Goal: Book appointment/travel/reservation

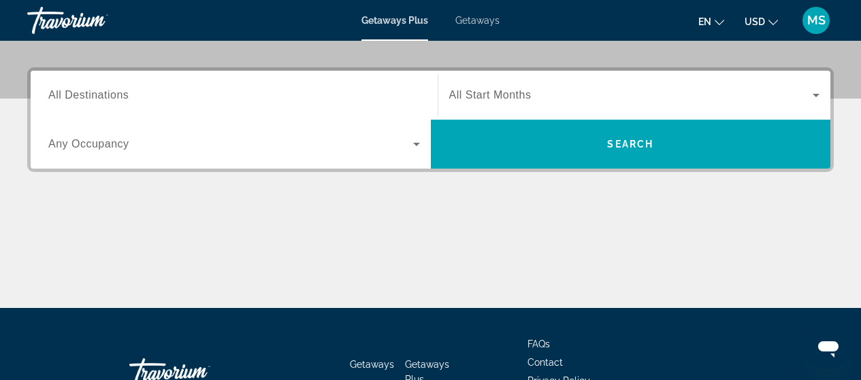
scroll to position [327, 0]
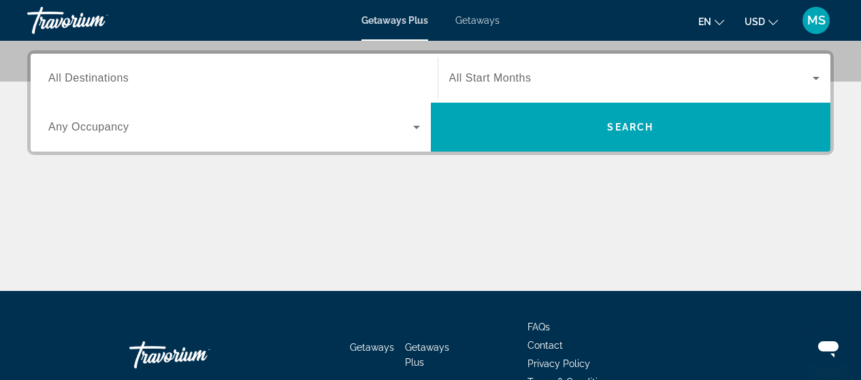
click at [110, 81] on span "All Destinations" at bounding box center [88, 78] width 80 height 12
click at [110, 81] on input "Destination All Destinations" at bounding box center [233, 79] width 371 height 16
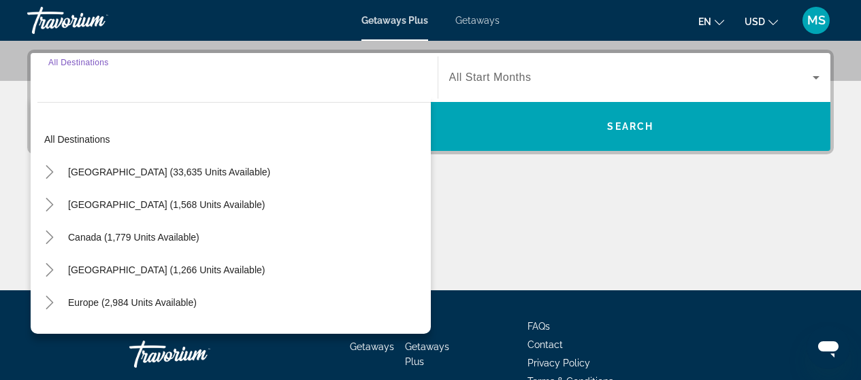
scroll to position [333, 0]
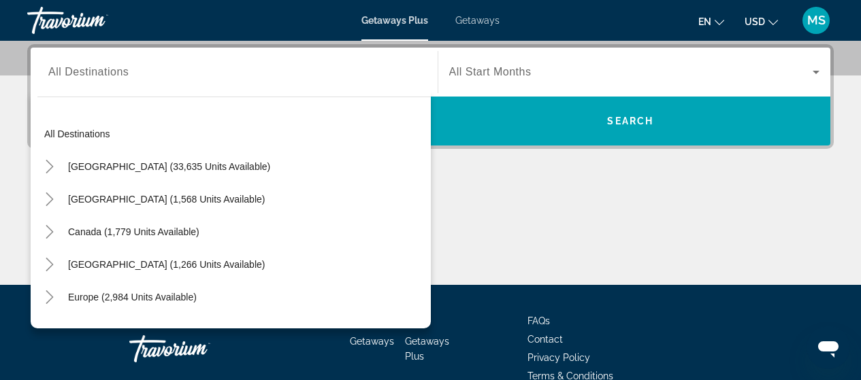
click at [87, 82] on div "Search widget" at bounding box center [233, 72] width 371 height 39
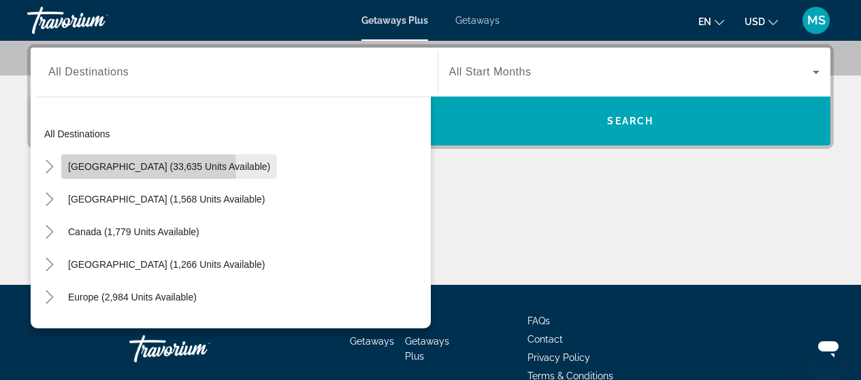
click at [101, 171] on span "[GEOGRAPHIC_DATA] (33,635 units available)" at bounding box center [169, 166] width 202 height 11
type input "**********"
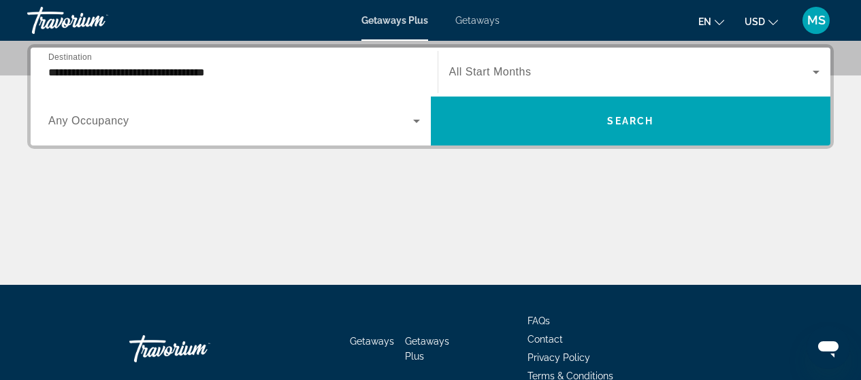
click at [472, 69] on span "All Start Months" at bounding box center [490, 72] width 82 height 12
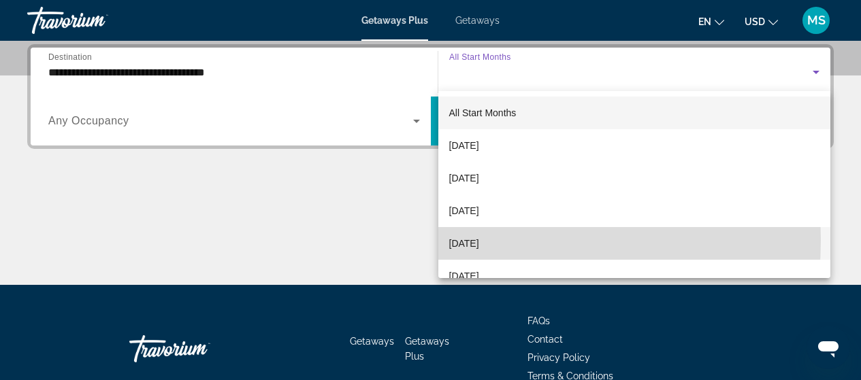
click at [473, 240] on span "[DATE]" at bounding box center [464, 243] width 30 height 16
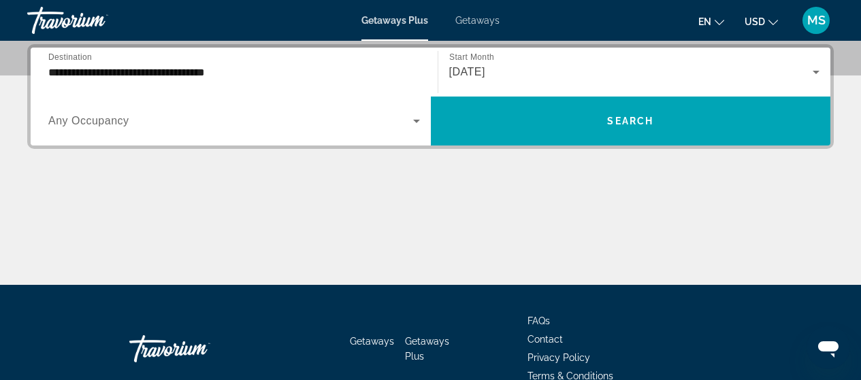
click at [373, 112] on div "Search widget" at bounding box center [233, 121] width 371 height 38
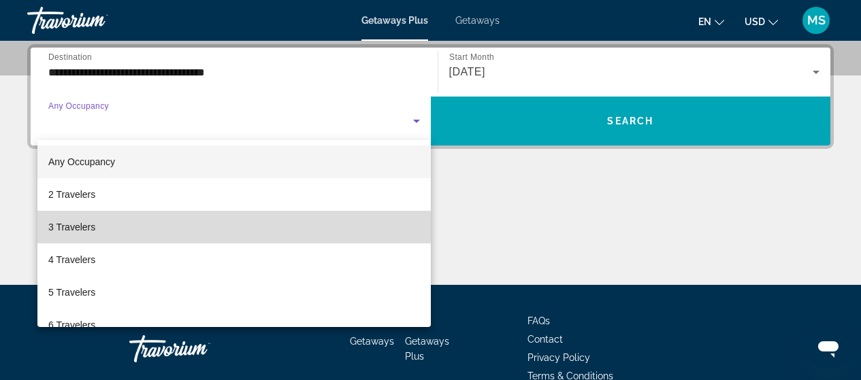
click at [318, 223] on mat-option "3 Travelers" at bounding box center [233, 227] width 393 height 33
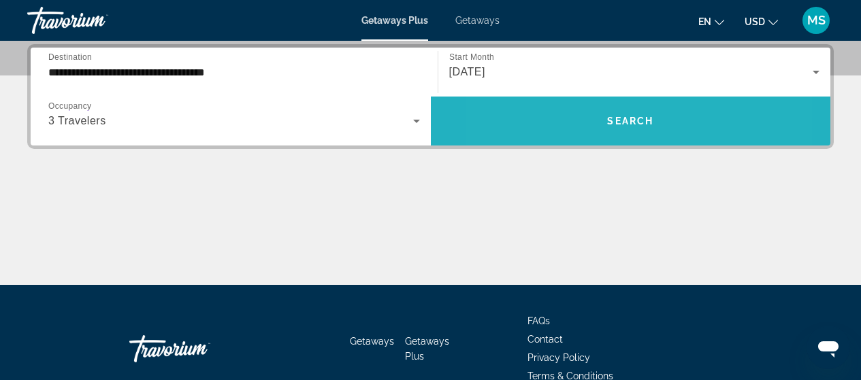
click at [563, 136] on span "Search widget" at bounding box center [631, 121] width 400 height 33
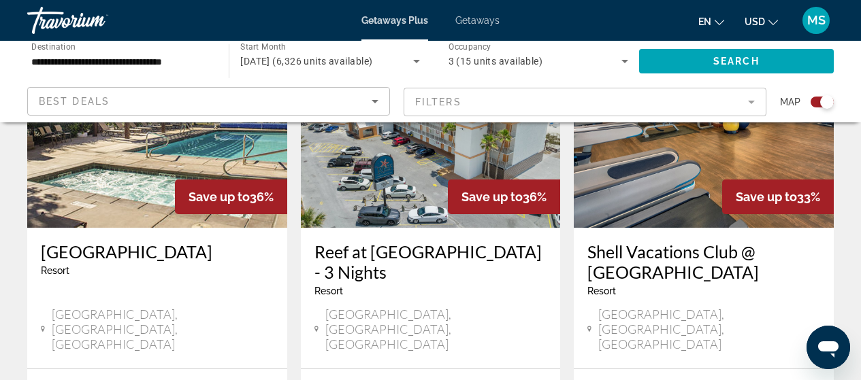
scroll to position [2240, 0]
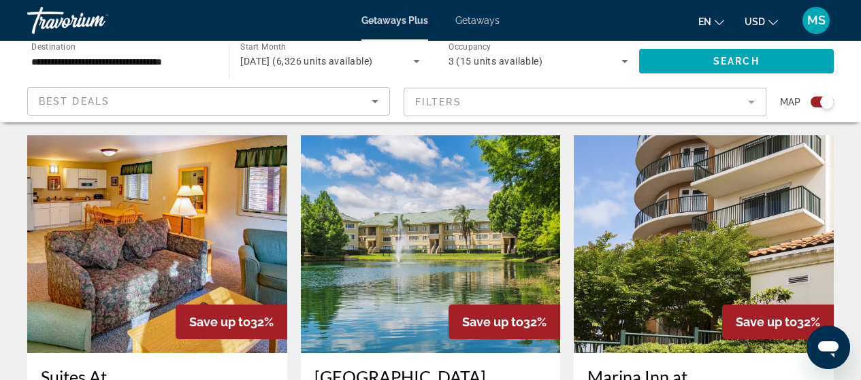
scroll to position [1514, 0]
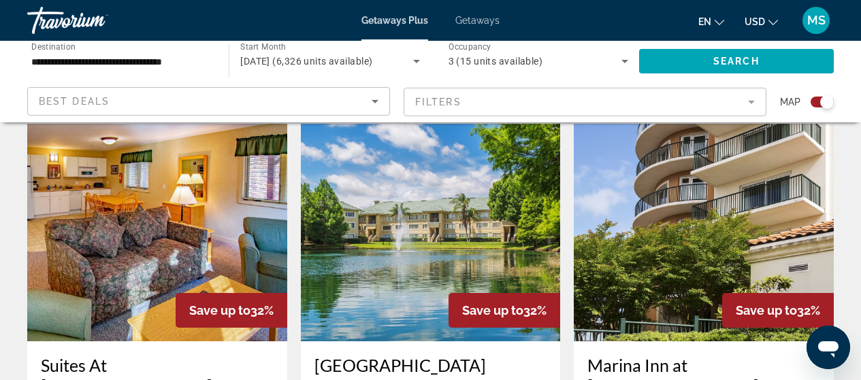
click at [468, 99] on mat-form-field "Filters" at bounding box center [584, 102] width 363 height 29
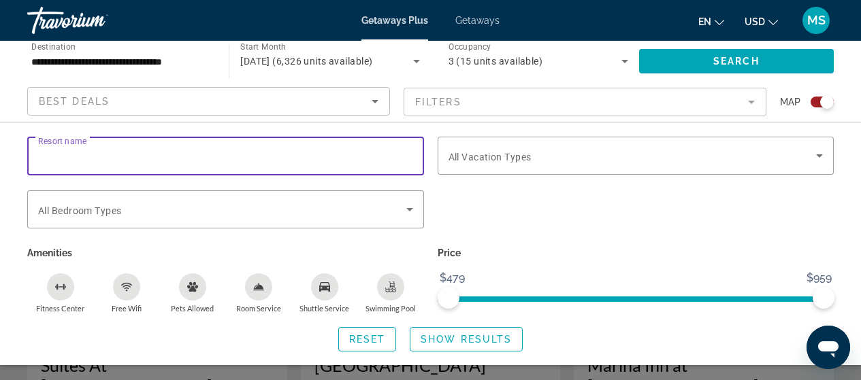
click at [359, 148] on input "Resort name" at bounding box center [225, 156] width 375 height 16
type input "****"
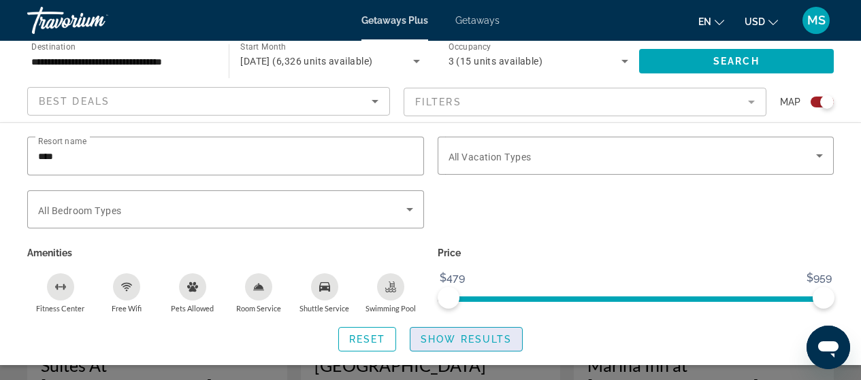
click at [454, 346] on span "Search widget" at bounding box center [466, 339] width 112 height 33
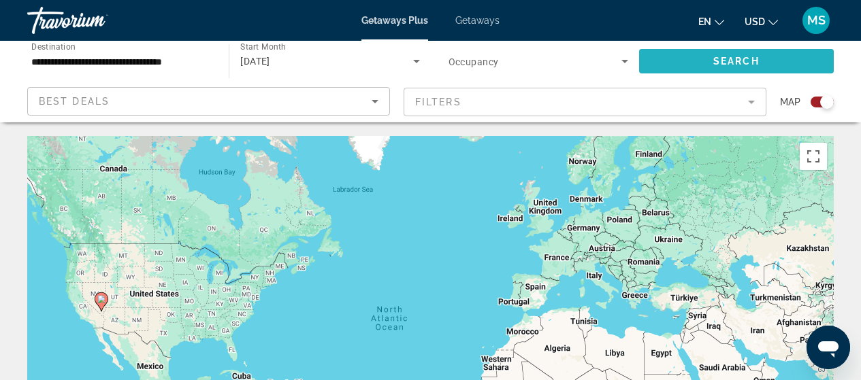
click at [763, 48] on span "Search widget" at bounding box center [736, 61] width 195 height 33
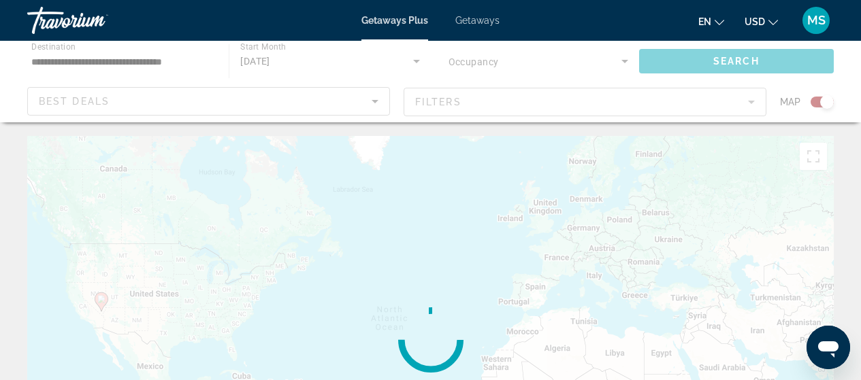
click at [763, 48] on div "Main content" at bounding box center [430, 82] width 861 height 82
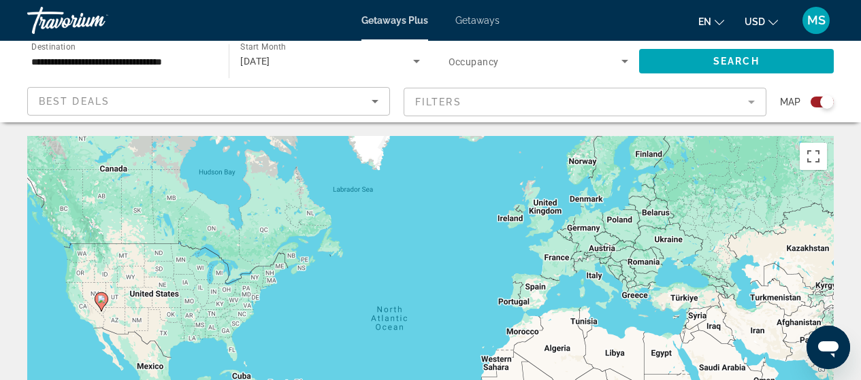
click at [474, 22] on span "Getaways" at bounding box center [477, 20] width 44 height 11
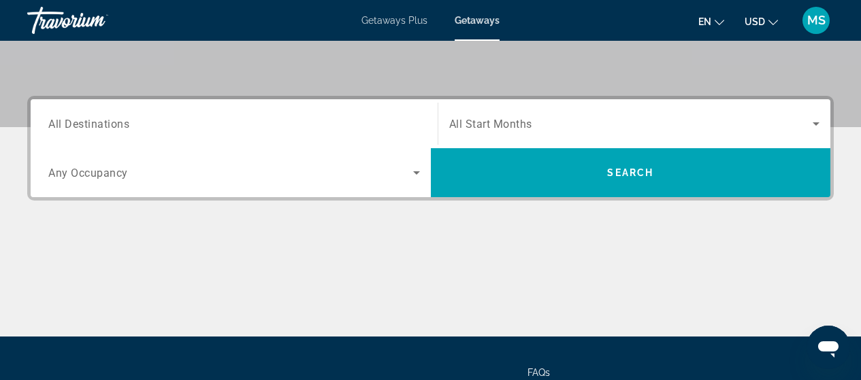
scroll to position [335, 0]
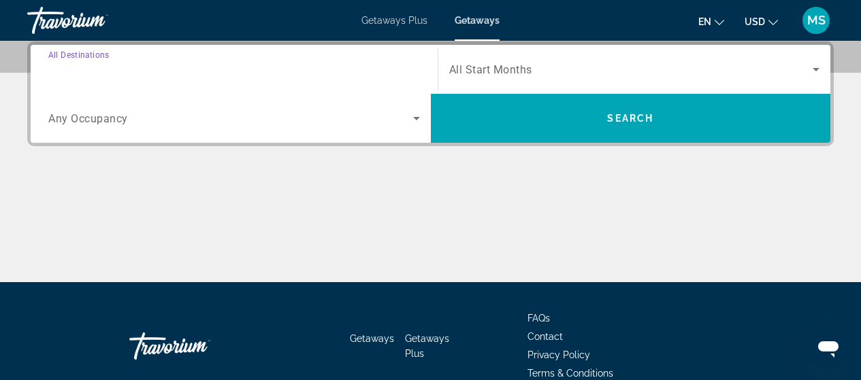
click at [378, 73] on input "Destination All Destinations" at bounding box center [233, 70] width 371 height 16
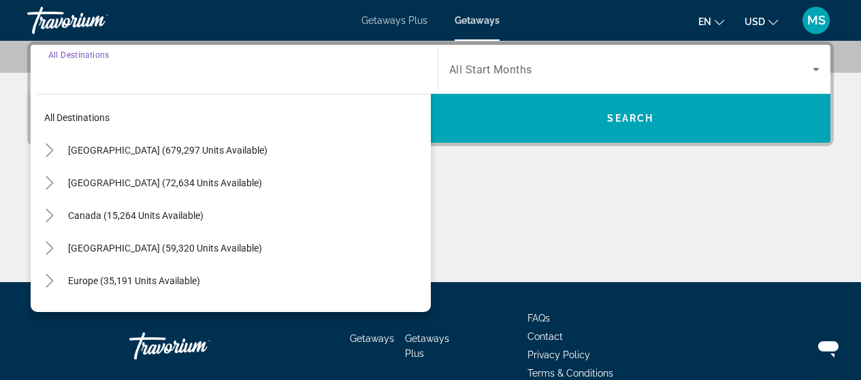
scroll to position [333, 0]
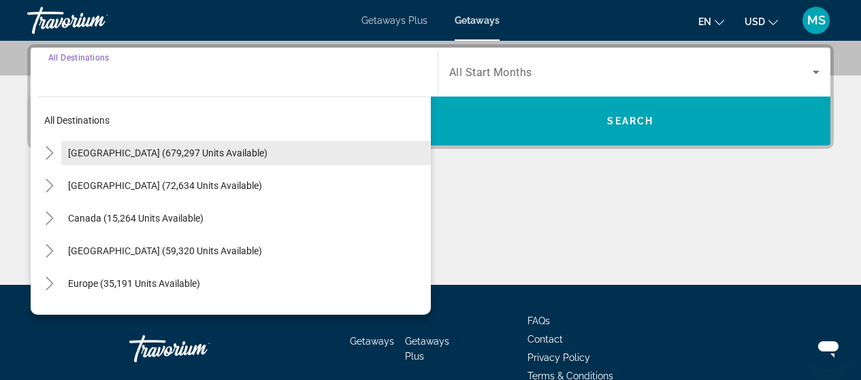
click at [316, 146] on span "Search widget" at bounding box center [245, 153] width 369 height 33
type input "**********"
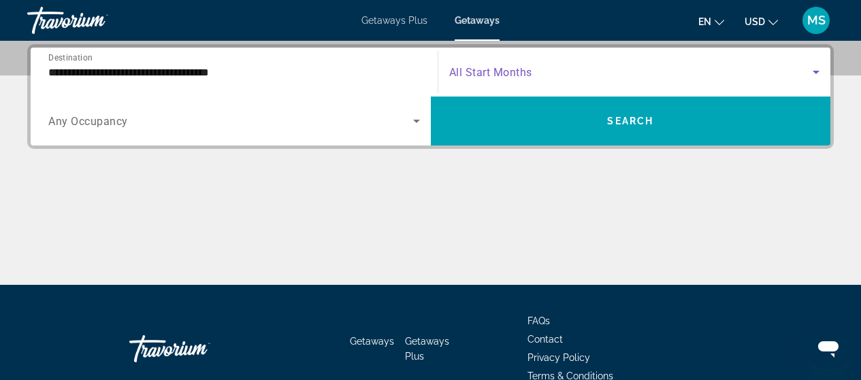
click at [544, 74] on span "Search widget" at bounding box center [631, 72] width 364 height 16
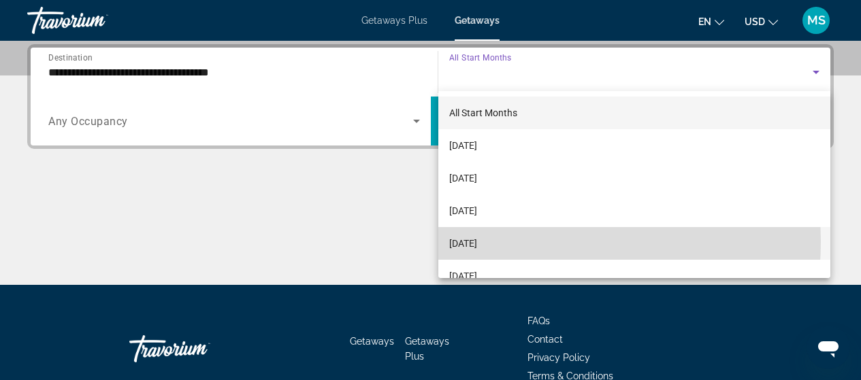
click at [477, 241] on span "[DATE]" at bounding box center [463, 243] width 28 height 16
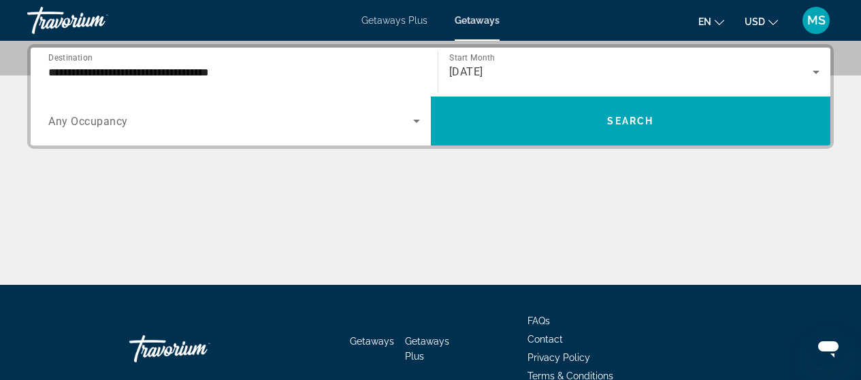
click at [310, 112] on div "Search widget" at bounding box center [233, 121] width 371 height 38
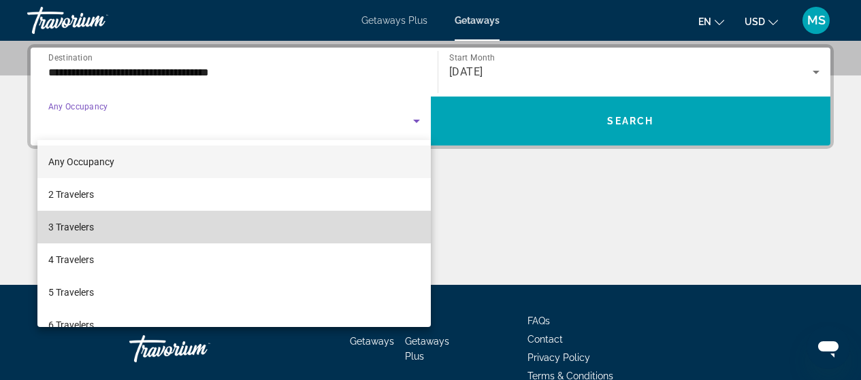
click at [265, 229] on mat-option "3 Travelers" at bounding box center [233, 227] width 393 height 33
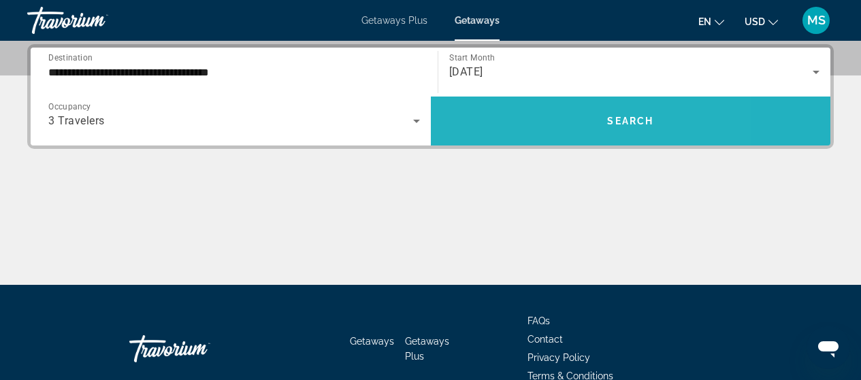
click at [532, 135] on span "Search widget" at bounding box center [631, 121] width 400 height 33
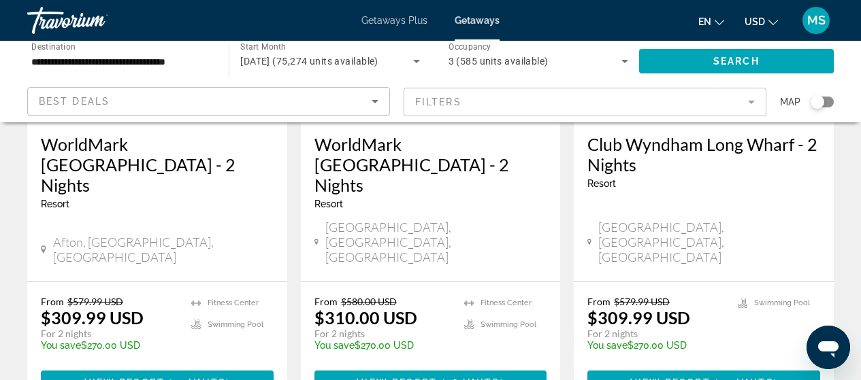
scroll to position [1895, 0]
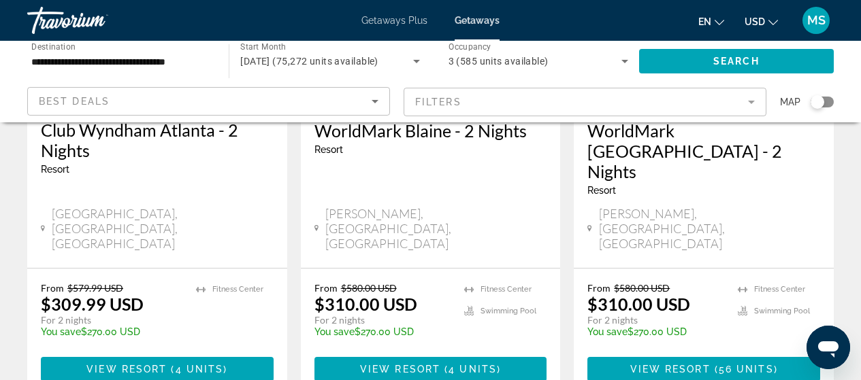
scroll to position [169, 0]
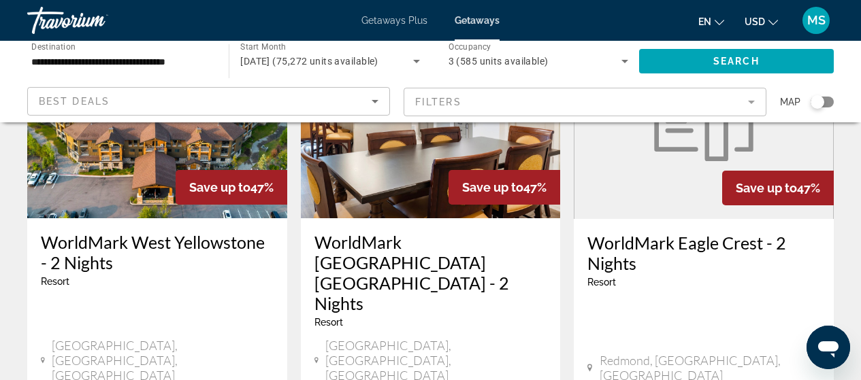
click at [450, 99] on mat-form-field "Filters" at bounding box center [584, 102] width 363 height 29
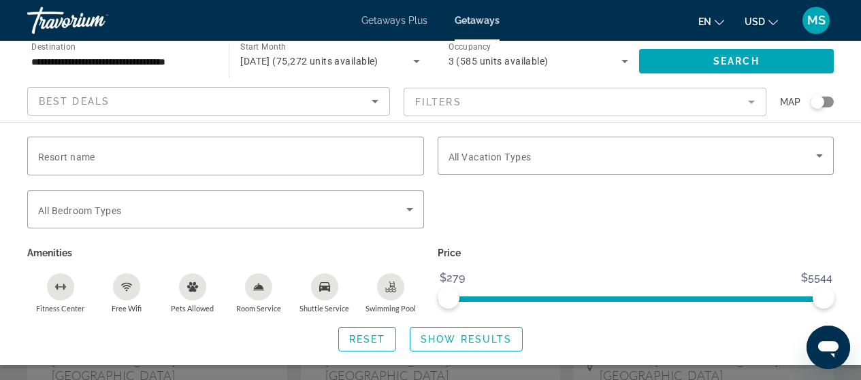
click at [363, 110] on div "Best Deals" at bounding box center [208, 107] width 339 height 38
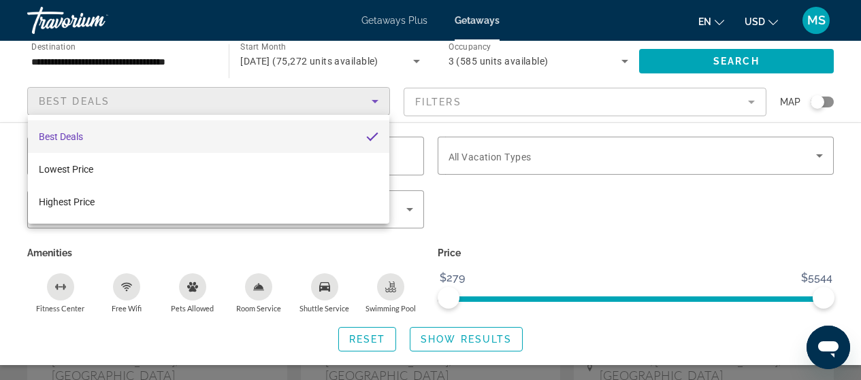
click at [403, 124] on div at bounding box center [430, 190] width 861 height 380
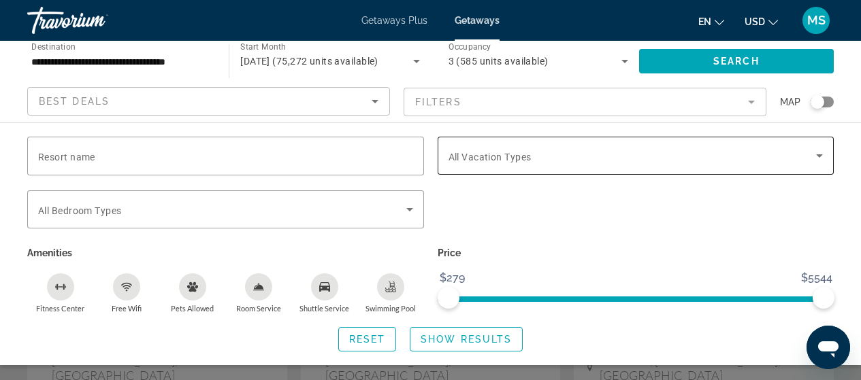
click at [477, 161] on span "All Vacation Types" at bounding box center [489, 157] width 83 height 11
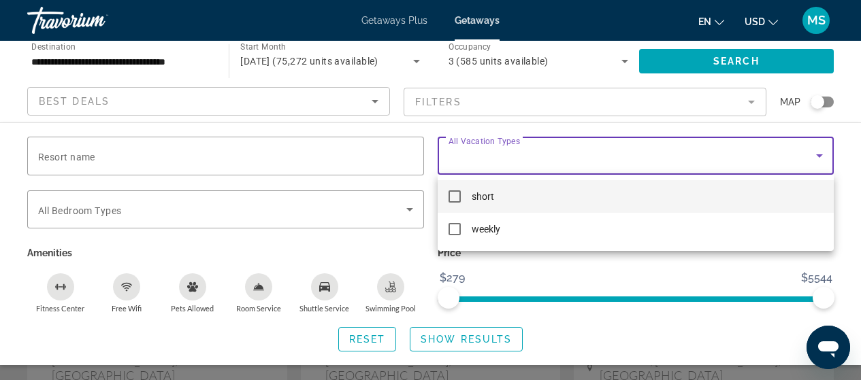
scroll to position [0, 0]
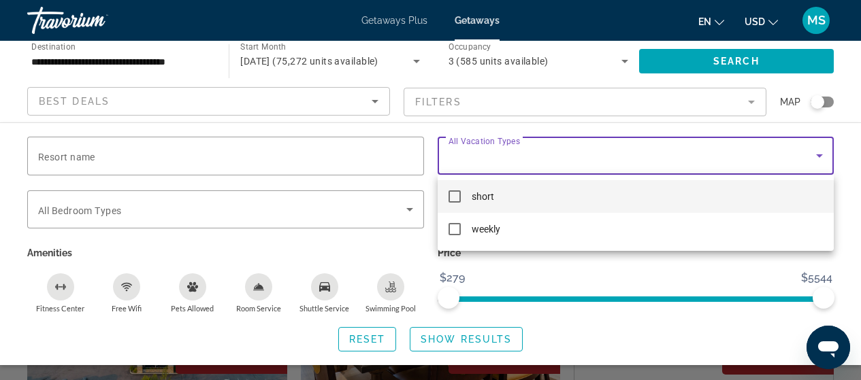
click at [199, 65] on div at bounding box center [430, 190] width 861 height 380
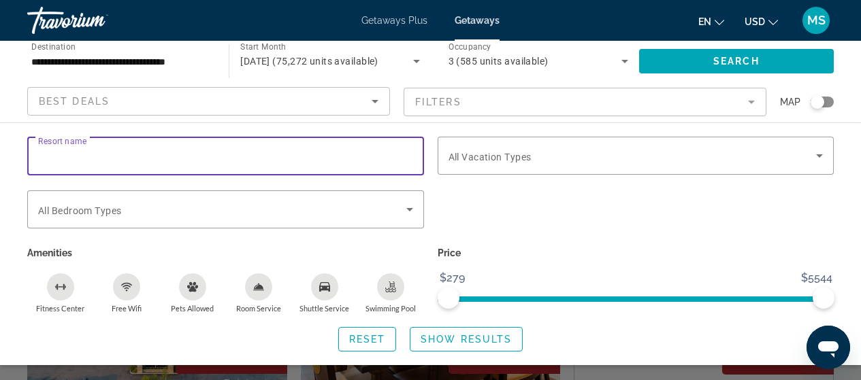
click at [202, 150] on input "Resort name" at bounding box center [225, 156] width 375 height 16
type input "*"
